Goal: Browse casually

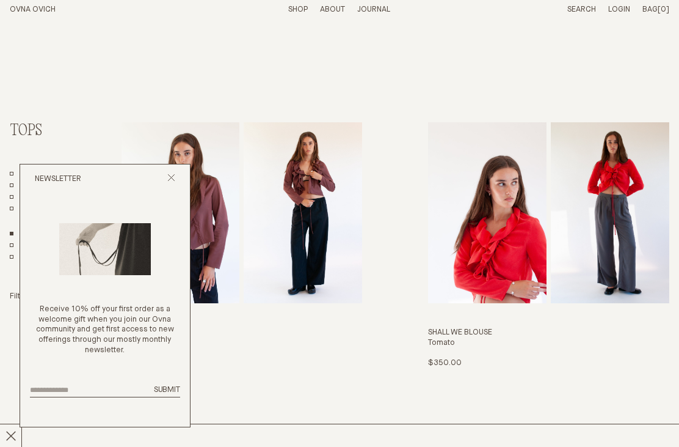
click at [181, 182] on div "Newsletter" at bounding box center [105, 178] width 170 height 29
click at [177, 180] on div "Newsletter" at bounding box center [105, 178] width 170 height 29
click at [175, 181] on icon "Close popup" at bounding box center [171, 178] width 8 height 8
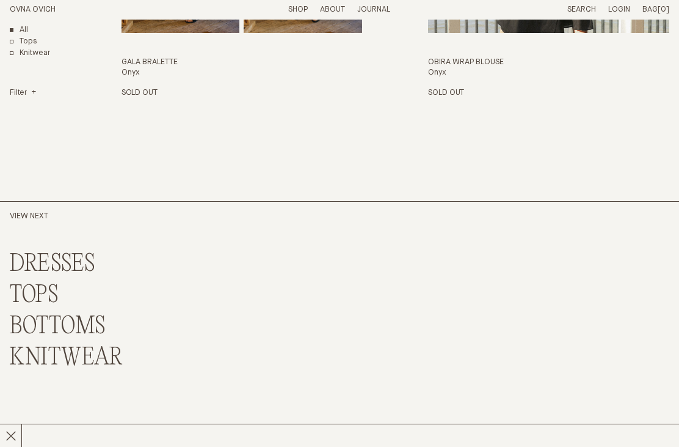
scroll to position [4610, 0]
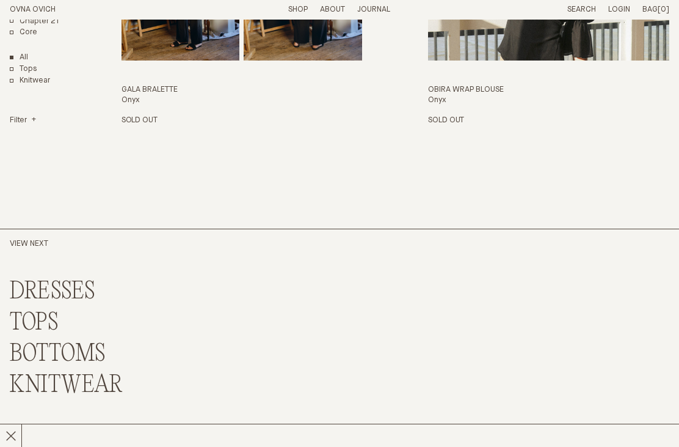
click at [68, 279] on link "DRESSES" at bounding box center [53, 292] width 86 height 26
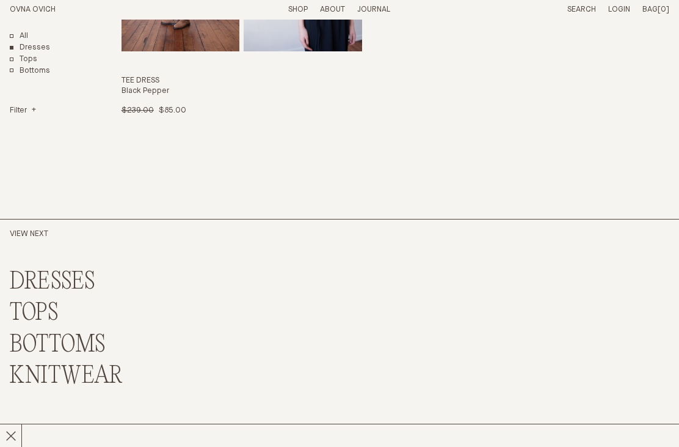
scroll to position [1500, 0]
click at [76, 340] on link "BOTTOMS" at bounding box center [58, 345] width 96 height 26
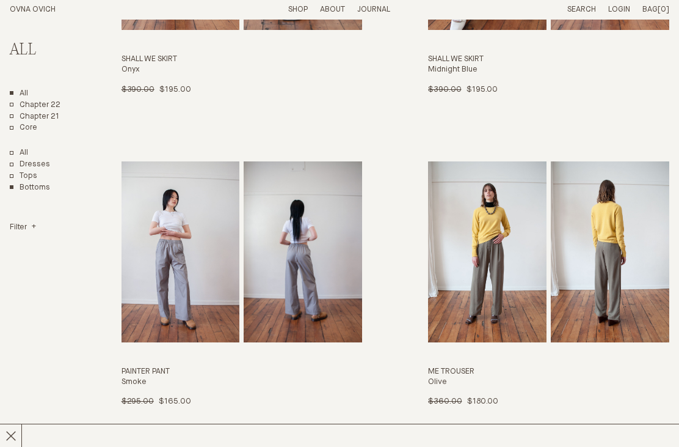
scroll to position [1213, 0]
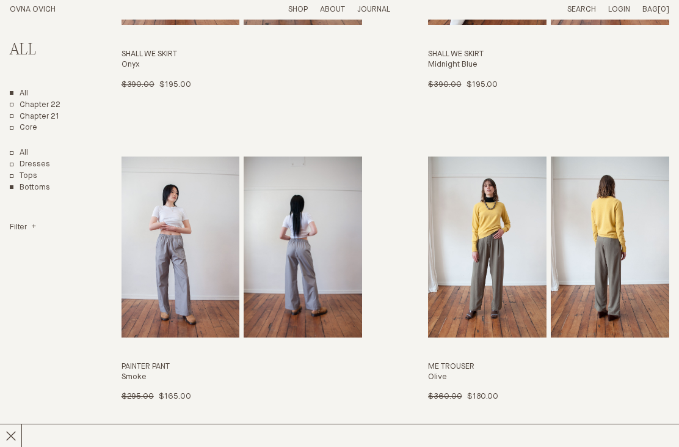
click at [178, 272] on link "Painter Pant Smoke $295.00 $165.00 S" at bounding box center [242, 280] width 241 height 246
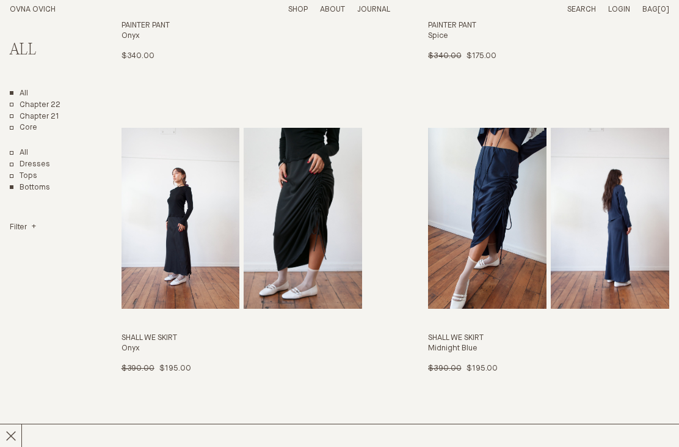
scroll to position [930, 0]
click at [502, 243] on link "Shall We Skirt Midnight Blue $390.00 $195.00 M" at bounding box center [548, 251] width 241 height 246
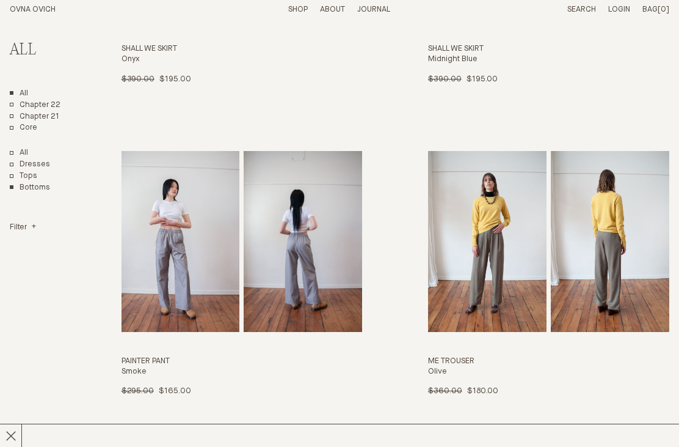
scroll to position [1219, 0]
click at [621, 279] on link "Me Trouser Olive $360.00 $180.00 L" at bounding box center [548, 274] width 241 height 246
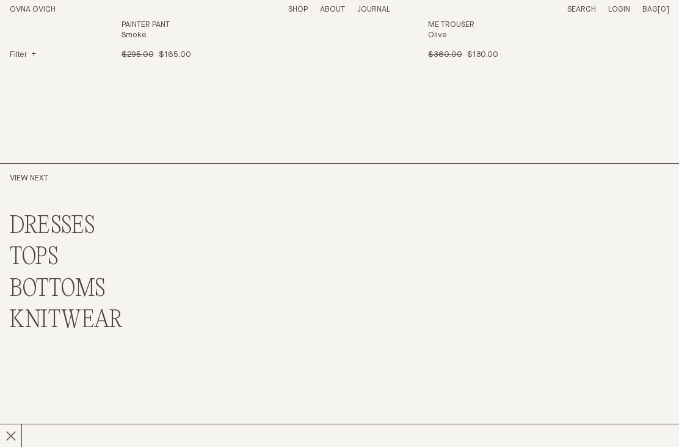
scroll to position [1555, 0]
click at [90, 309] on link "KNITWEAR" at bounding box center [66, 320] width 113 height 26
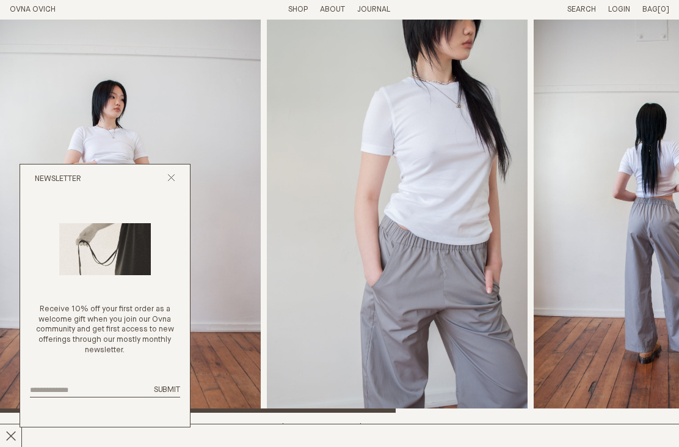
click at [175, 178] on icon "Close popup" at bounding box center [171, 178] width 8 height 8
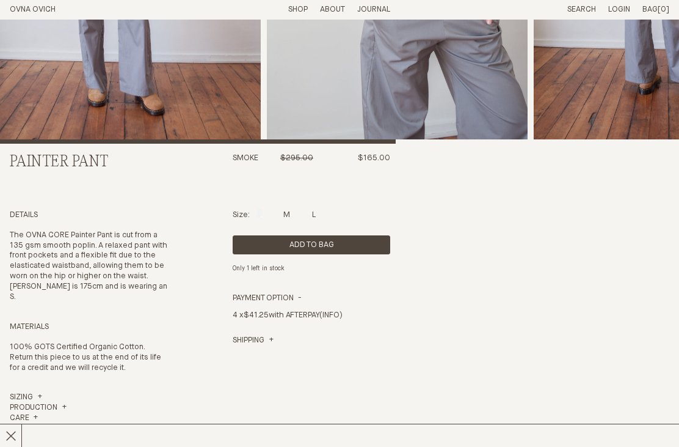
scroll to position [269, 0]
click at [316, 217] on div at bounding box center [314, 213] width 4 height 8
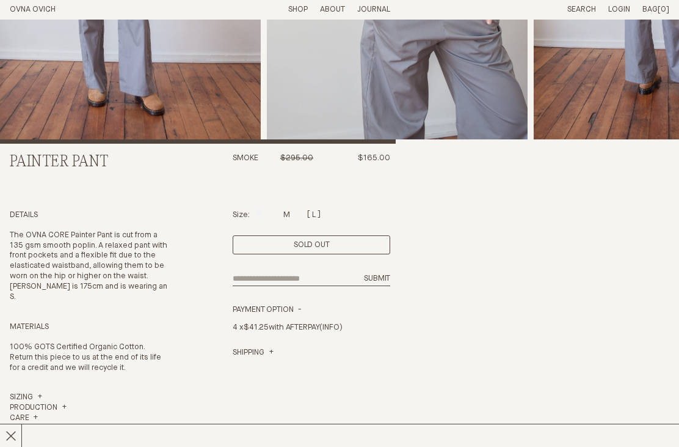
click at [283, 217] on div at bounding box center [286, 213] width 7 height 8
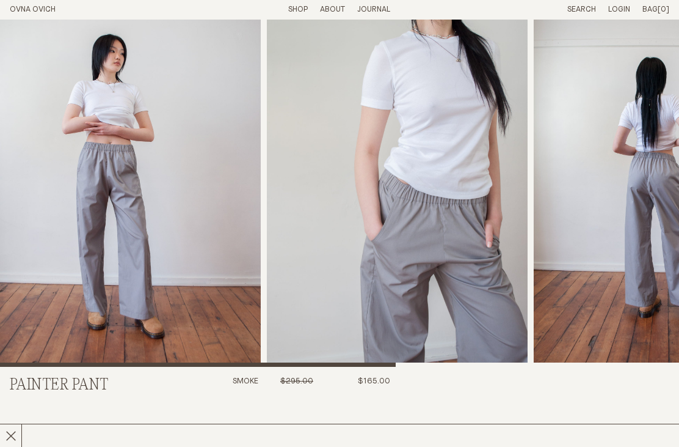
scroll to position [0, 0]
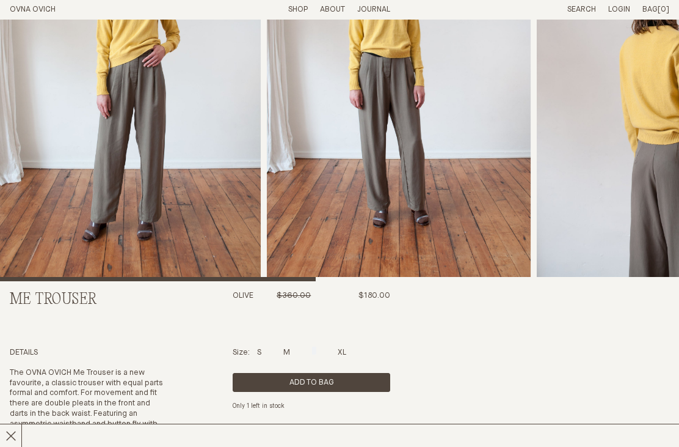
scroll to position [131, 0]
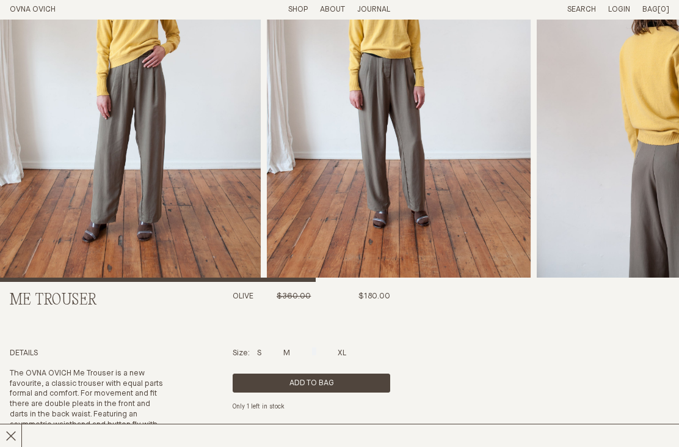
click at [346, 355] on div at bounding box center [342, 351] width 9 height 8
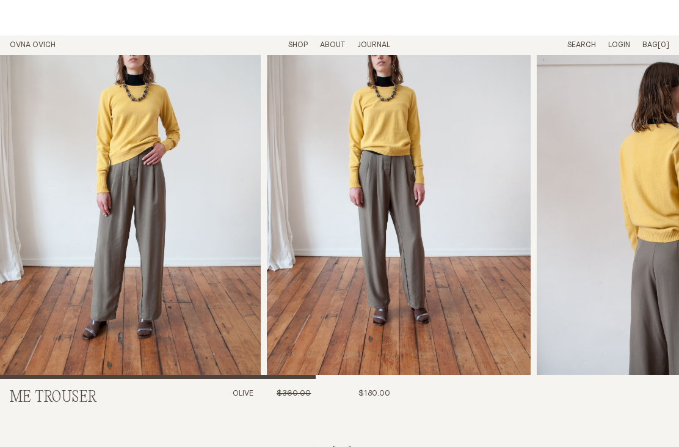
scroll to position [0, 0]
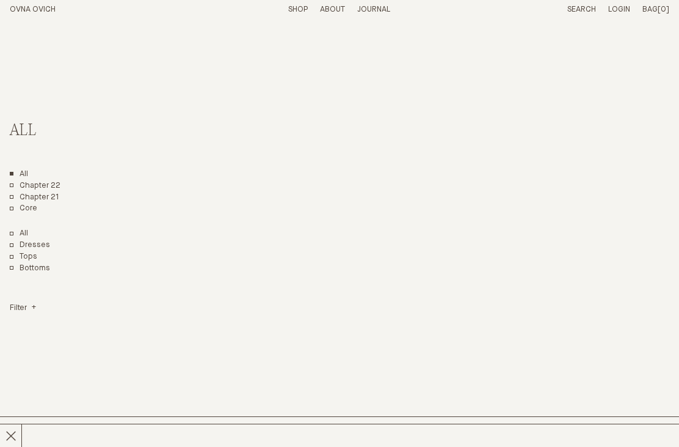
click at [302, 9] on link "Shop" at bounding box center [298, 9] width 20 height 8
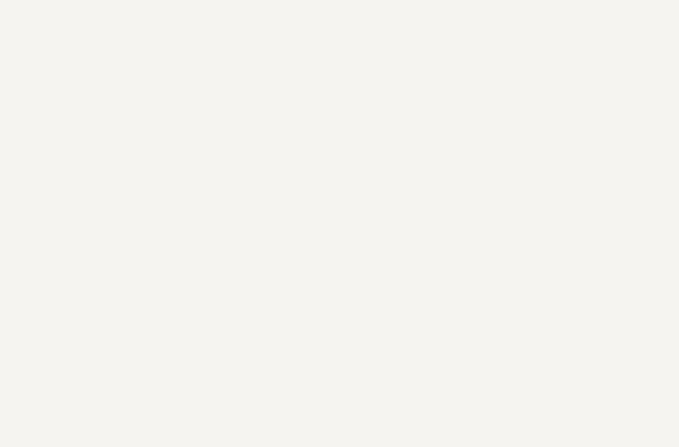
click at [332, 9] on p "About" at bounding box center [332, 10] width 25 height 10
